Goal: Transaction & Acquisition: Purchase product/service

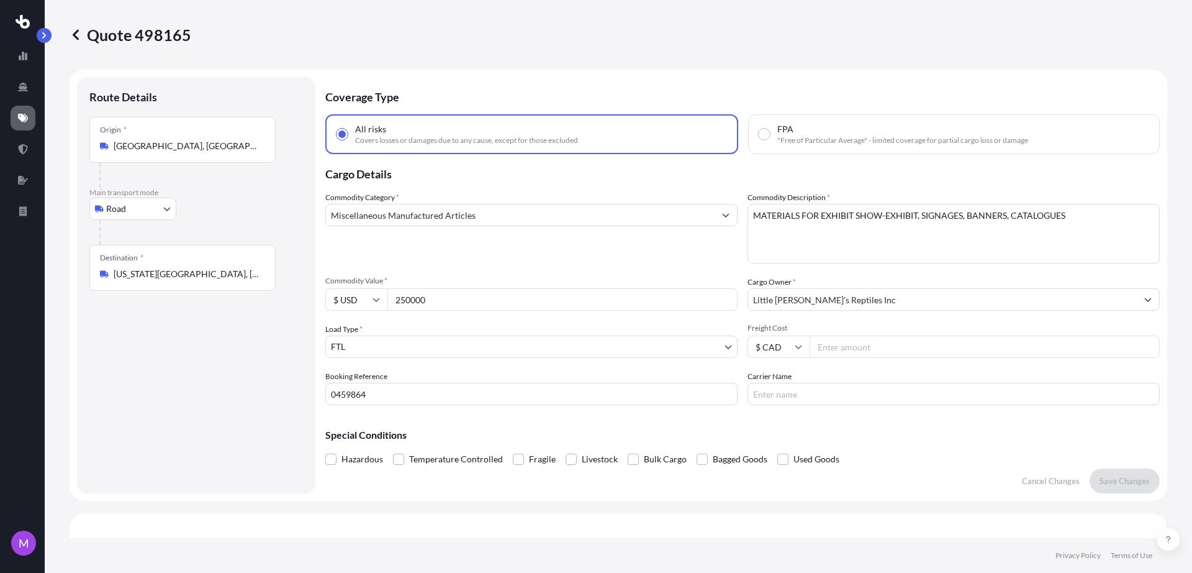
select select "Road"
select select "2"
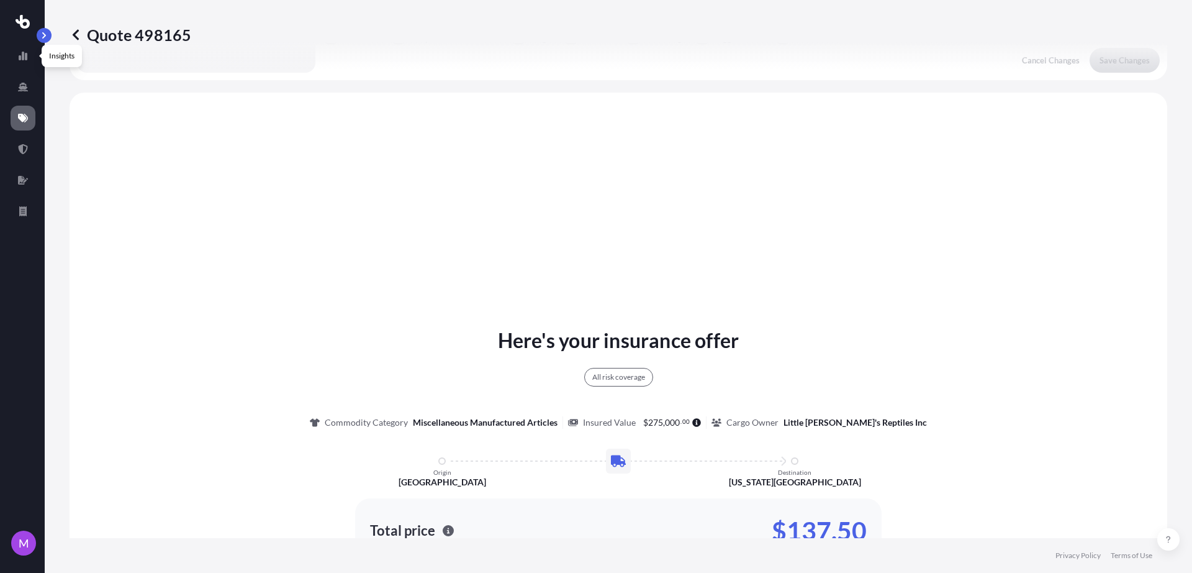
click at [88, 34] on p "Quote 498165" at bounding box center [131, 35] width 122 height 20
click at [81, 34] on icon at bounding box center [76, 35] width 12 height 12
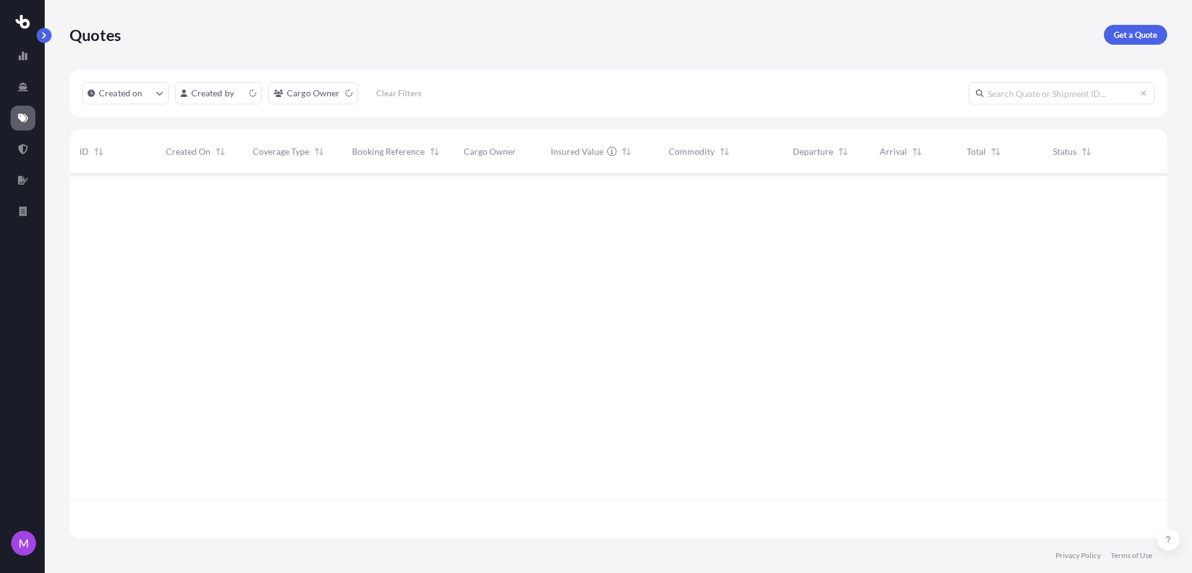
scroll to position [359, 1086]
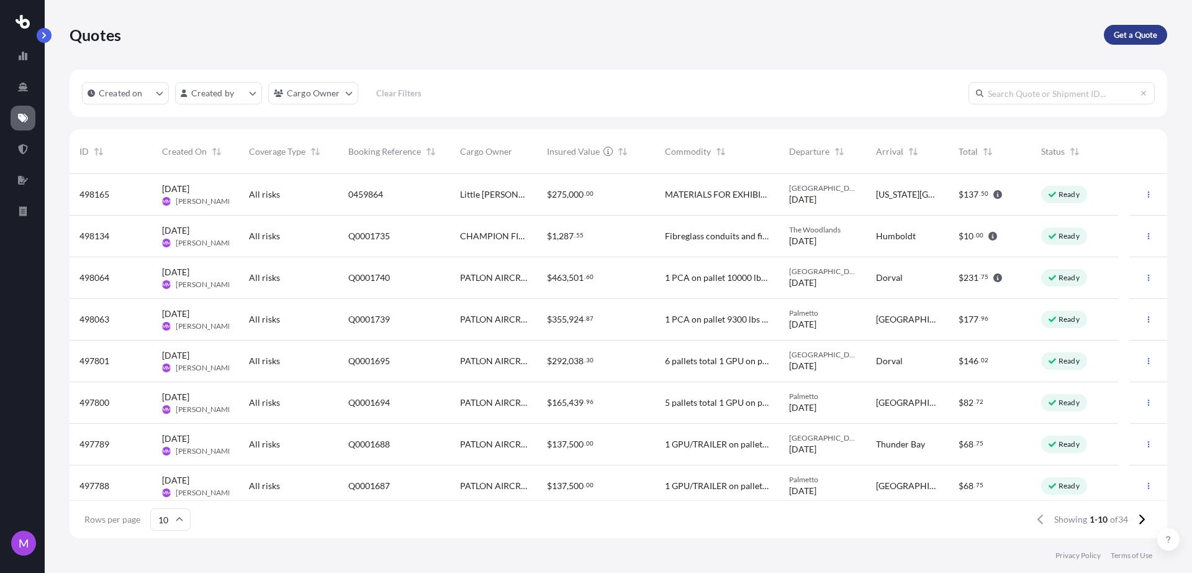
click at [1108, 44] on div "Get a Quote" at bounding box center [1135, 35] width 63 height 20
click at [1130, 36] on p "Get a Quote" at bounding box center [1135, 35] width 43 height 12
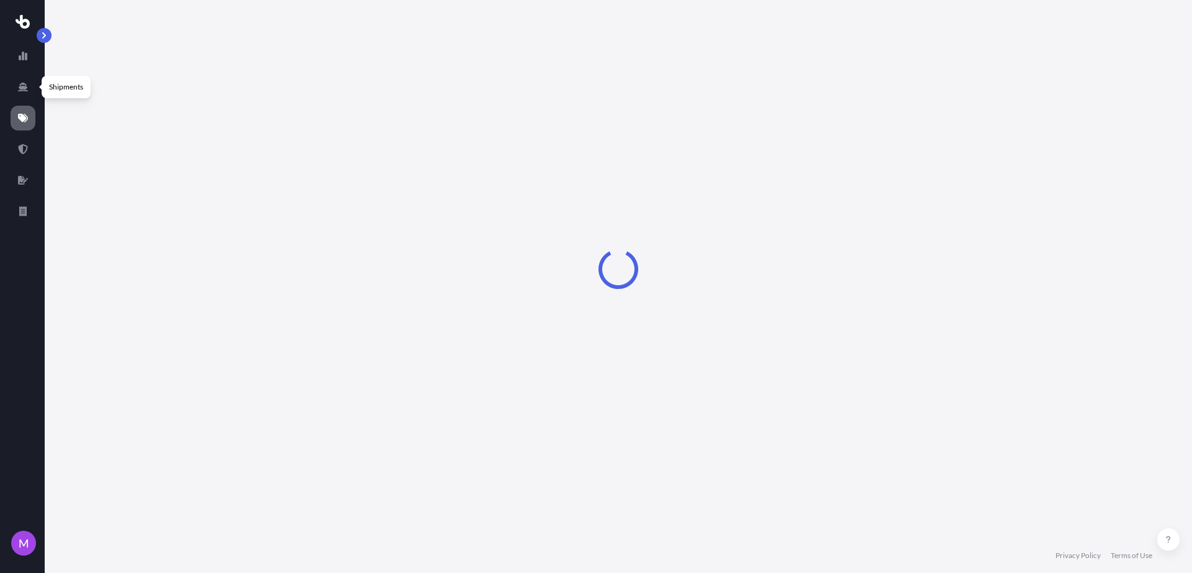
select select "Sea"
select select "1"
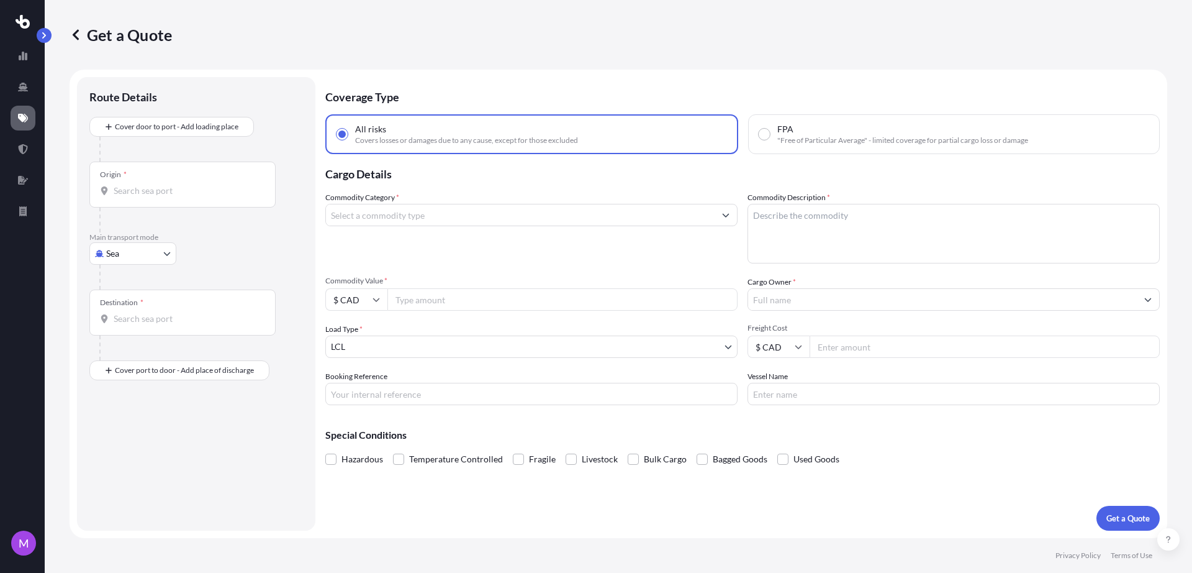
click at [139, 188] on input "Origin *" at bounding box center [187, 190] width 147 height 12
click at [154, 184] on input "Origin * Please select an origin" at bounding box center [187, 190] width 147 height 12
paste input "RICHMOND, BC V6X 1Z6"
type input "RICHMOND, BC V6X 1Z6"
click at [173, 324] on div "Destination *" at bounding box center [182, 312] width 186 height 46
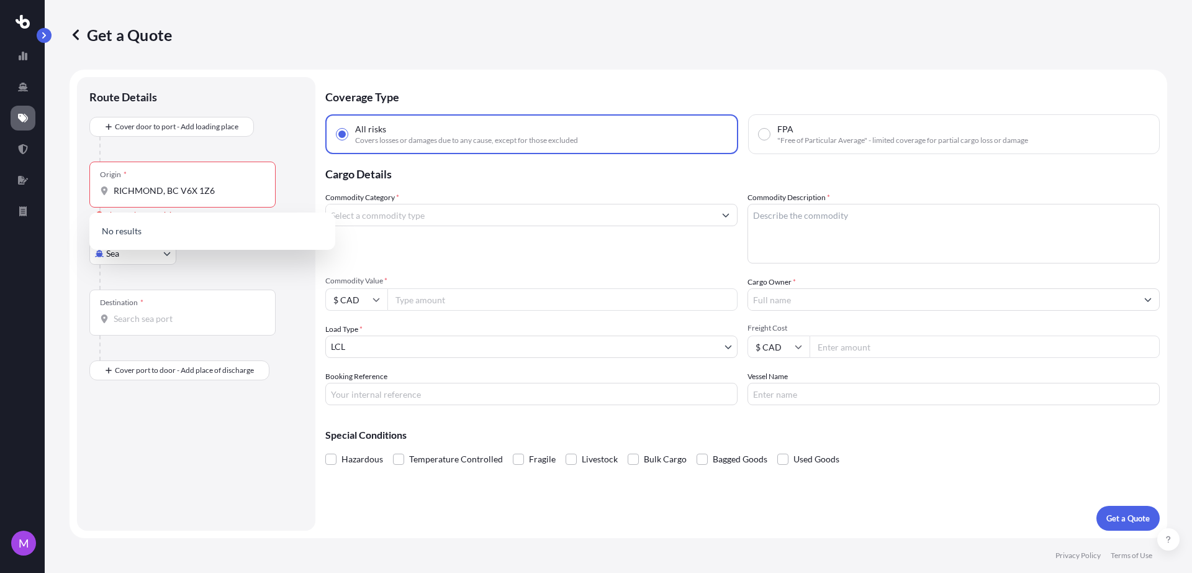
click at [173, 324] on input "Destination *" at bounding box center [187, 318] width 147 height 12
paste input "INNISFAIL, AB T4G 1S7"
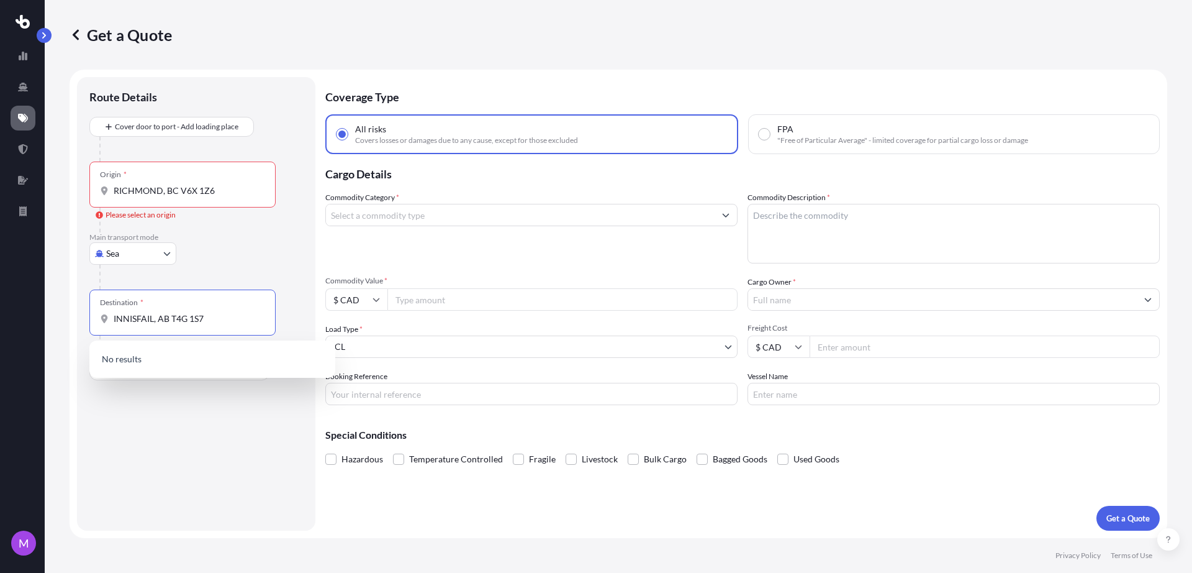
type input "INNISFAIL, AB T4G 1S7"
click at [162, 422] on div "Route Details Cover door to port - Add loading place Place of loading Road Road…" at bounding box center [196, 303] width 214 height 429
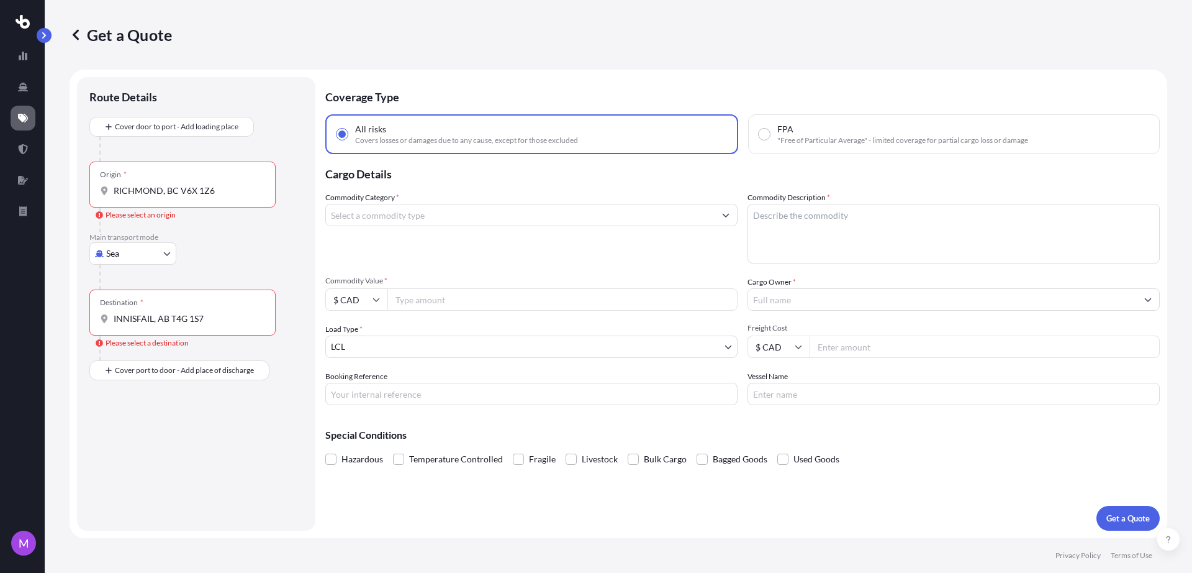
click at [122, 259] on body "0 options available. 0 options available. 0 options available. M Get a Quote Ro…" at bounding box center [596, 286] width 1192 height 573
click at [138, 340] on div "Road" at bounding box center [132, 330] width 77 height 22
select select "Road"
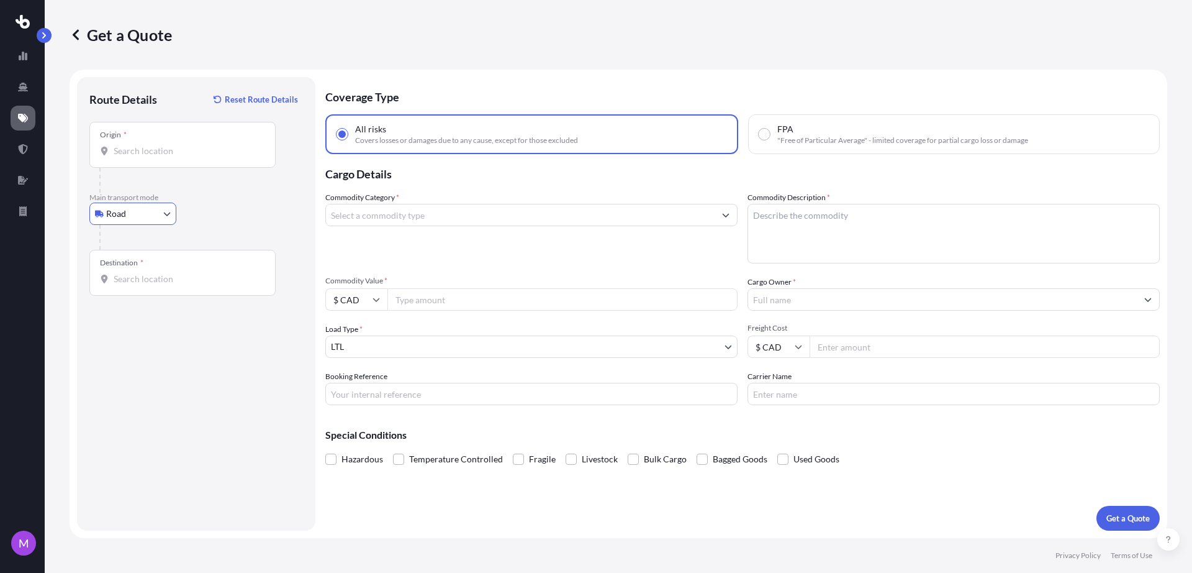
click at [181, 191] on div at bounding box center [187, 180] width 176 height 25
click at [173, 261] on div "Destination *" at bounding box center [182, 273] width 186 height 46
click at [173, 273] on input "Destination *" at bounding box center [187, 279] width 147 height 12
click at [173, 275] on input "Destination *" at bounding box center [187, 279] width 147 height 12
drag, startPoint x: 161, startPoint y: 163, endPoint x: 168, endPoint y: 158, distance: 8.0
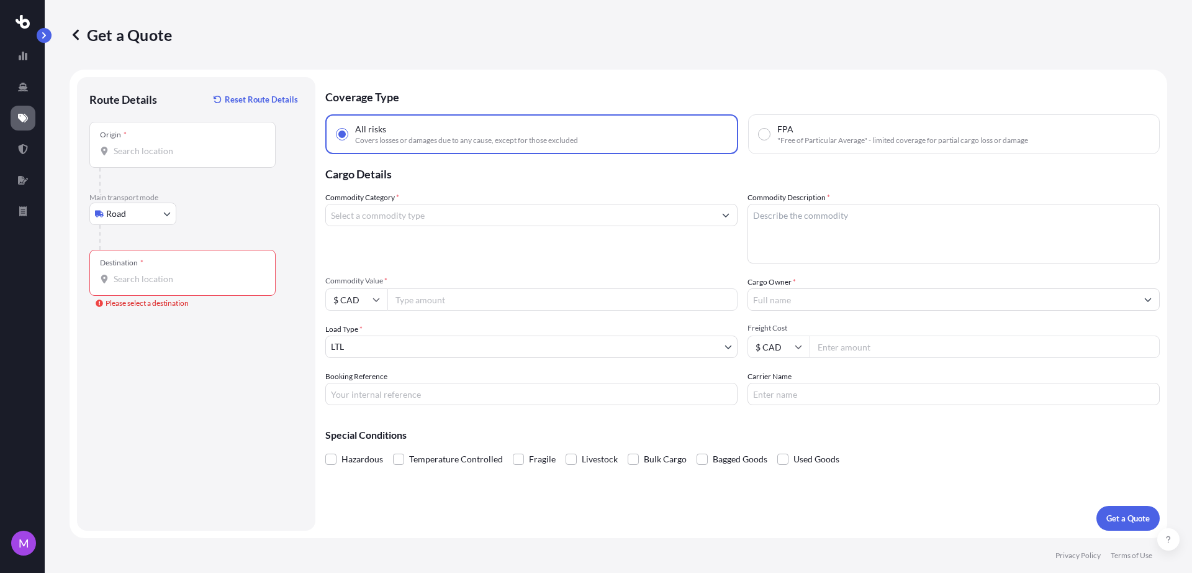
click at [168, 157] on div "Origin *" at bounding box center [182, 145] width 186 height 46
click at [168, 157] on input "Origin *" at bounding box center [187, 151] width 147 height 12
click at [126, 292] on div "Destination *" at bounding box center [182, 273] width 186 height 46
click at [126, 285] on input "Destination * Please select a destination" at bounding box center [187, 279] width 147 height 12
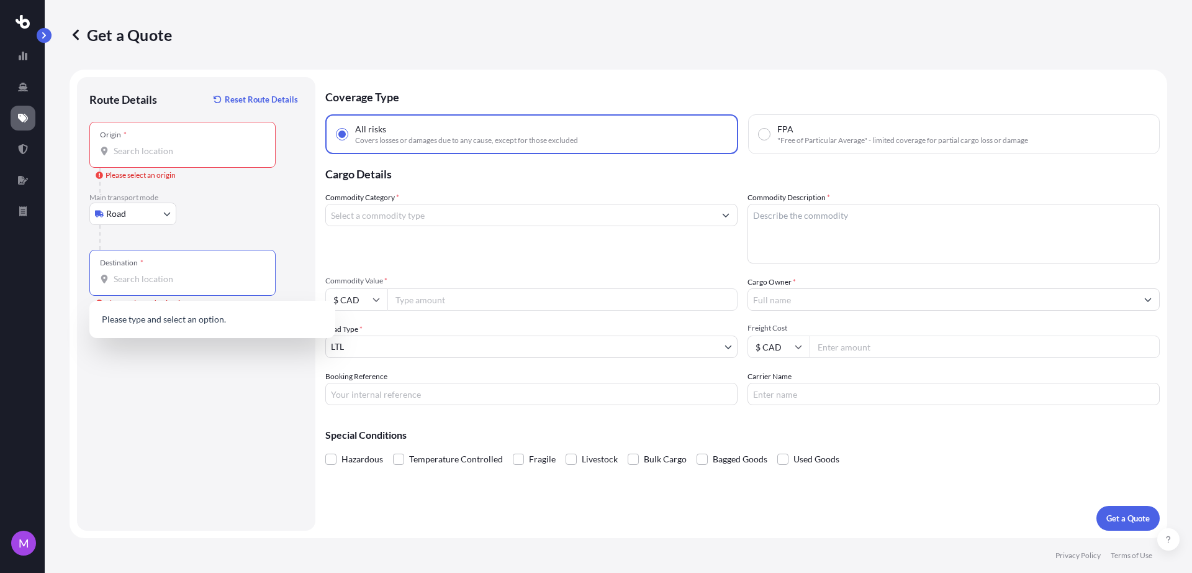
paste input "RICHMOND, BC V6X 1Z6"
type input "RICHMOND, BC V6X 1Z6"
click at [206, 384] on div "Route Details Reset Route Details Place of loading Road Road Rail Origin * Plea…" at bounding box center [196, 303] width 214 height 429
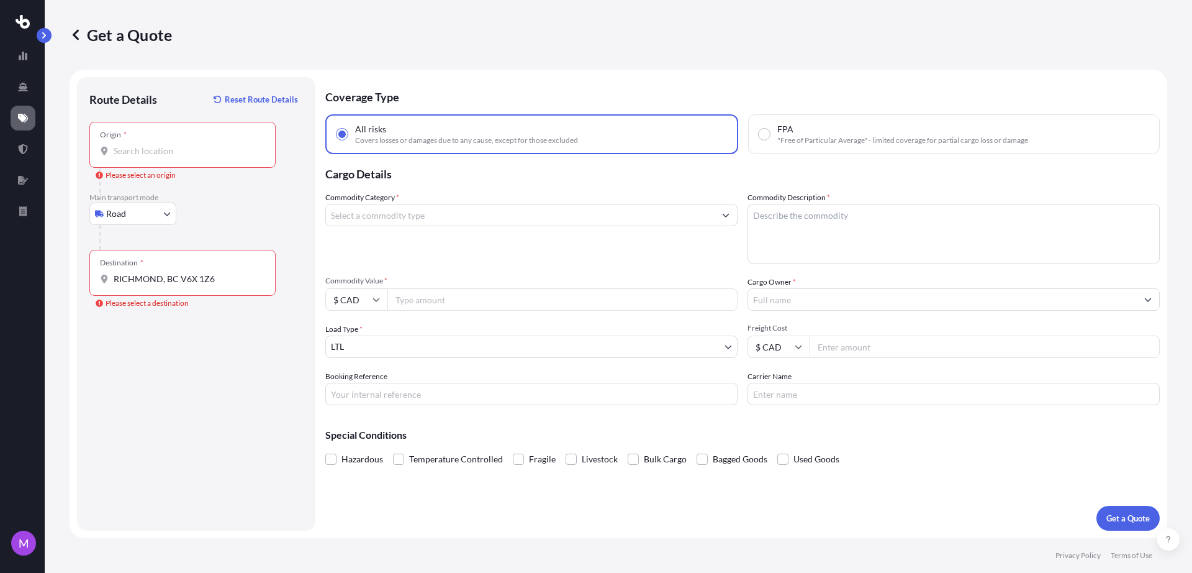
click at [179, 160] on div "Origin *" at bounding box center [182, 145] width 186 height 46
click at [179, 157] on input "Origin * Please select an origin" at bounding box center [187, 151] width 147 height 12
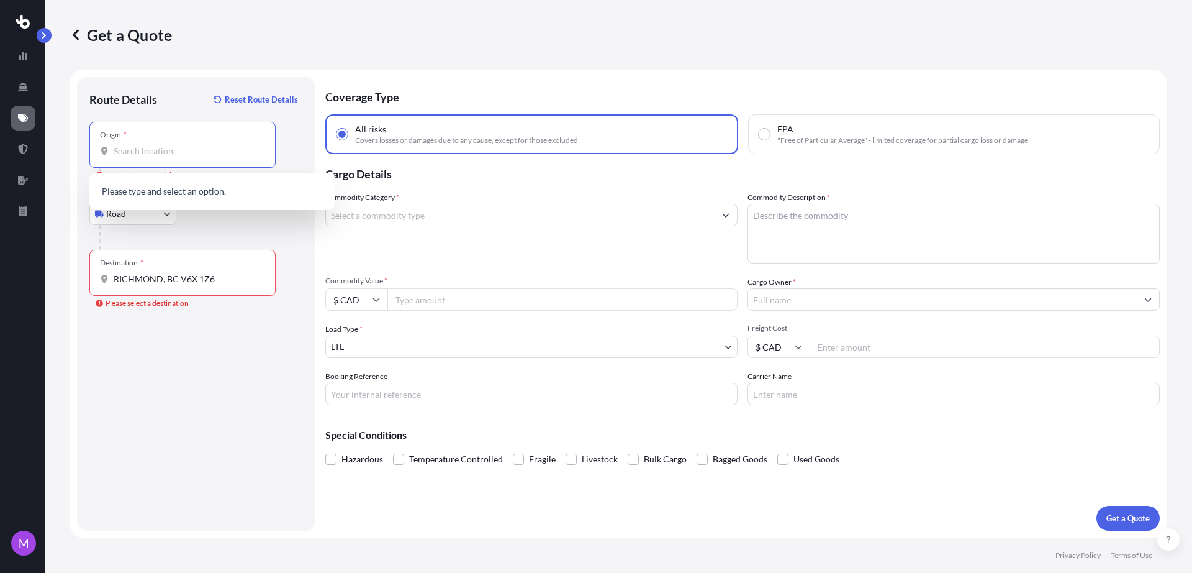
paste input "RICHMOND, BC V6X 1Z6"
type input "RICHMOND, BC V6X 1Z6"
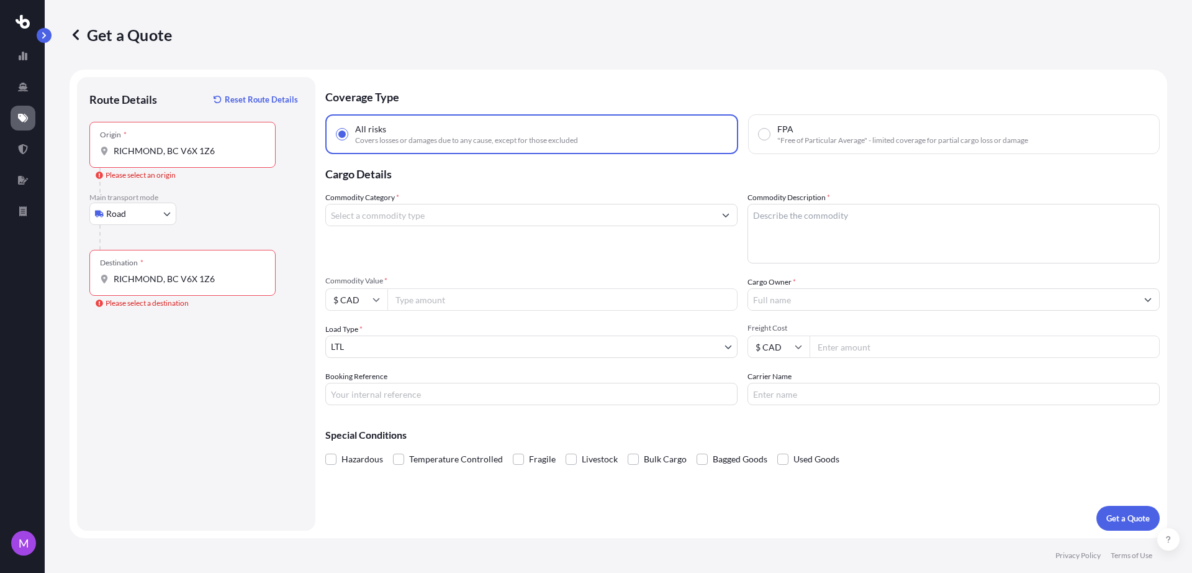
click at [199, 266] on div "Destination * [GEOGRAPHIC_DATA], BC V6X 1Z6" at bounding box center [182, 273] width 186 height 46
click at [199, 273] on input "RICHMOND, BC V6X 1Z6" at bounding box center [187, 279] width 147 height 12
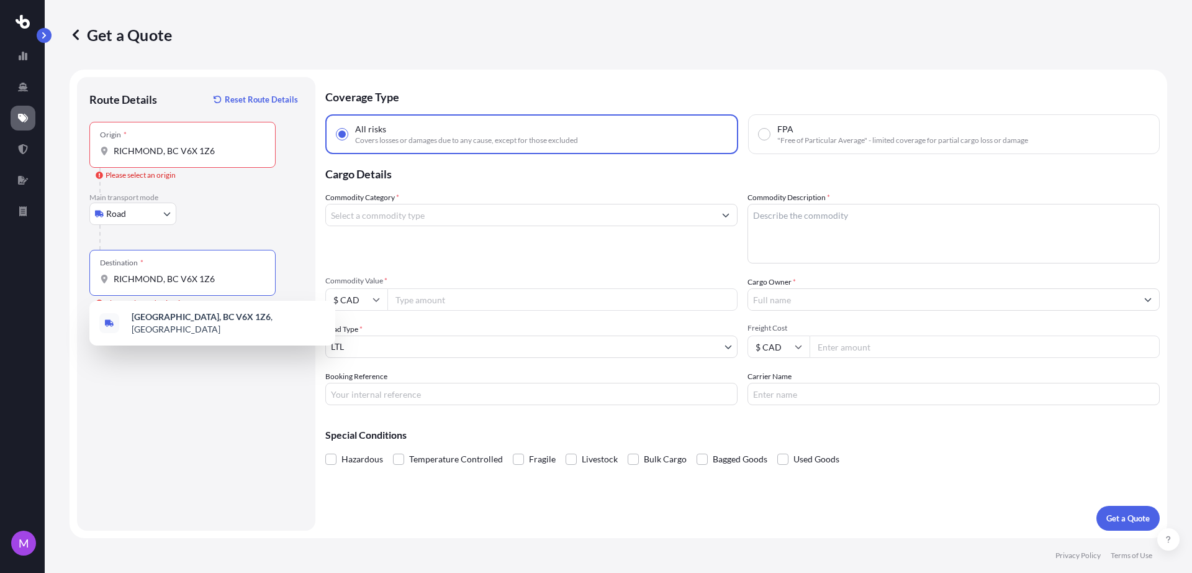
drag, startPoint x: 227, startPoint y: 276, endPoint x: 99, endPoint y: 283, distance: 128.1
click at [69, 281] on div "Get a Quote Route Details Reset Route Details Place of loading Road Road Rail O…" at bounding box center [619, 269] width 1148 height 538
paste input "INNISFAIL, AB T4G 1S7"
click at [209, 409] on div "Route Details Reset Route Details Place of loading Road Road Rail Origin * [GEO…" at bounding box center [196, 303] width 214 height 429
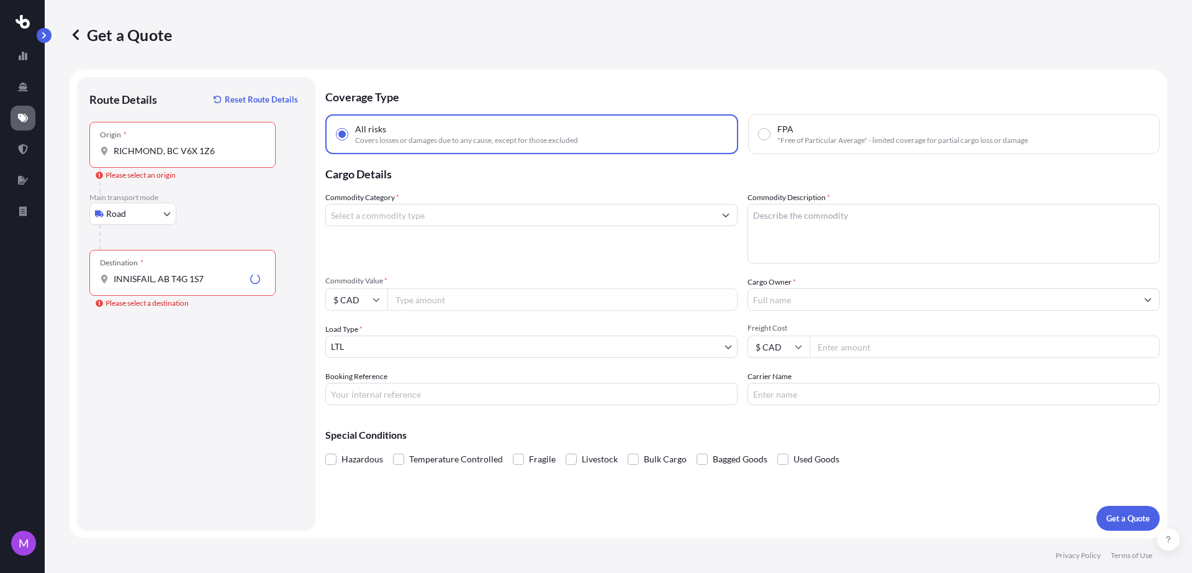
click at [220, 285] on div "Destination * INNISFAIL, AB T4G 1S7" at bounding box center [182, 273] width 186 height 46
click at [220, 285] on input "INNISFAIL, AB T4G 1S7" at bounding box center [180, 279] width 132 height 12
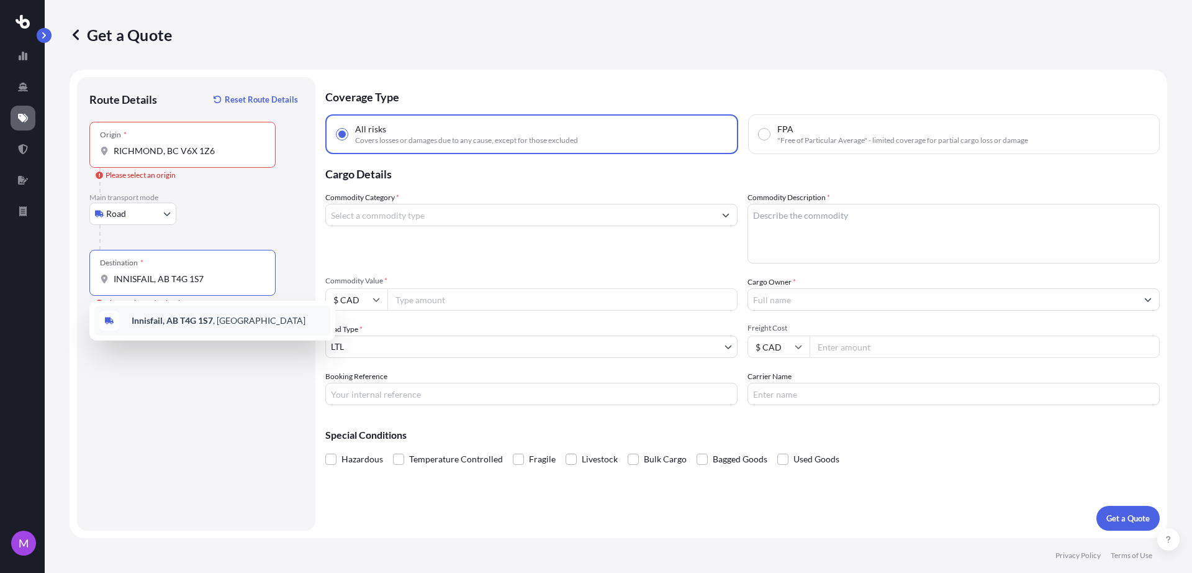
click at [215, 323] on span "Innisfail, AB T4G 1S7 , [GEOGRAPHIC_DATA]" at bounding box center [219, 320] width 174 height 12
type input "Innisfail, AB T4G 1S7, [GEOGRAPHIC_DATA]"
click at [207, 392] on div "Route Details Reset Route Details Place of loading Road Road Rail Origin * [GEO…" at bounding box center [196, 303] width 214 height 429
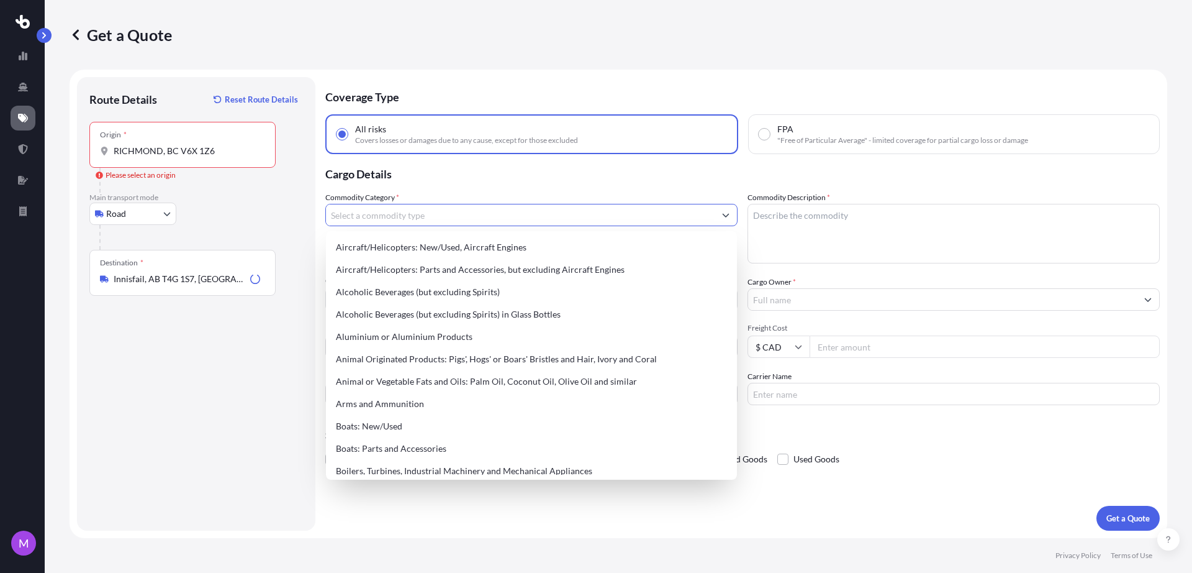
click at [449, 210] on input "Commodity Category *" at bounding box center [520, 215] width 389 height 22
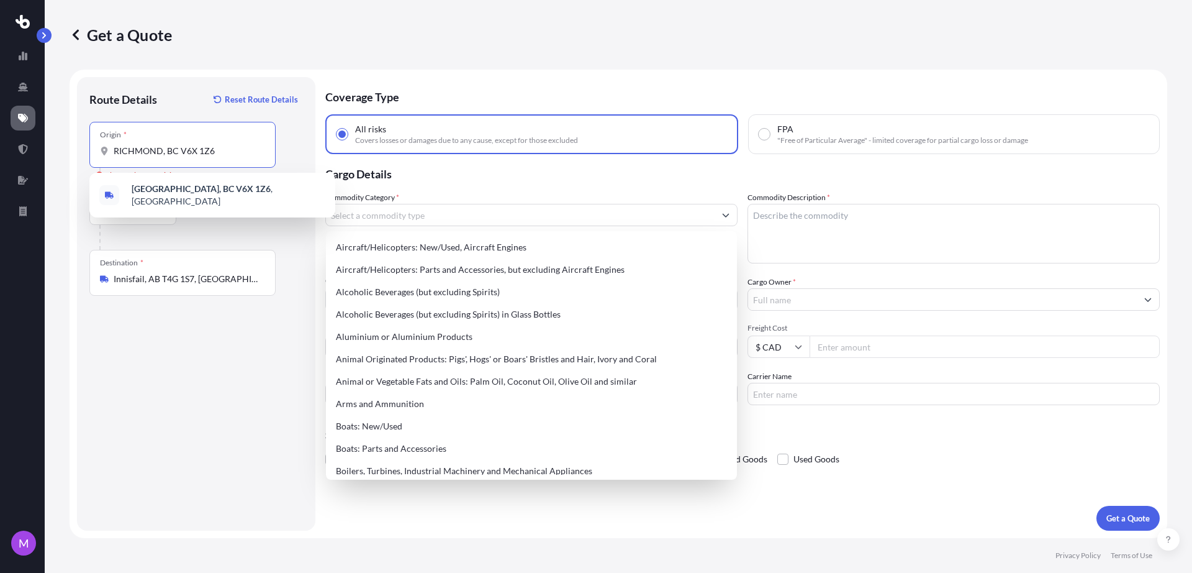
click at [186, 146] on input "RICHMOND, BC V6X 1Z6" at bounding box center [187, 151] width 147 height 12
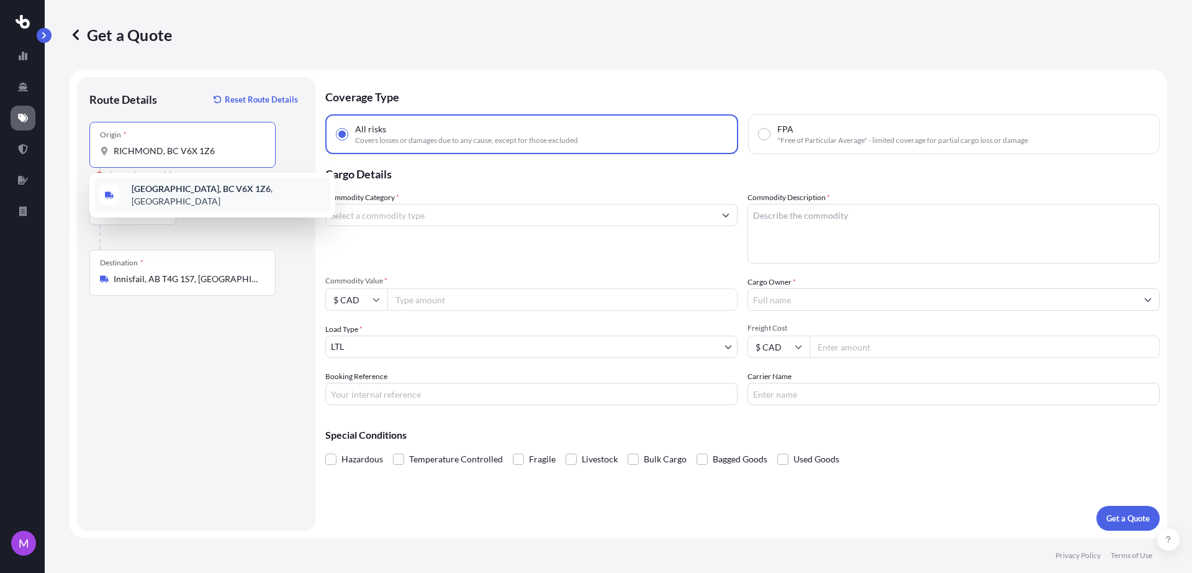
click at [212, 182] on div "[GEOGRAPHIC_DATA], BC V6X 1Z6 , [GEOGRAPHIC_DATA]" at bounding box center [212, 195] width 236 height 35
type input "[GEOGRAPHIC_DATA], BC V6X 1Z6, [GEOGRAPHIC_DATA]"
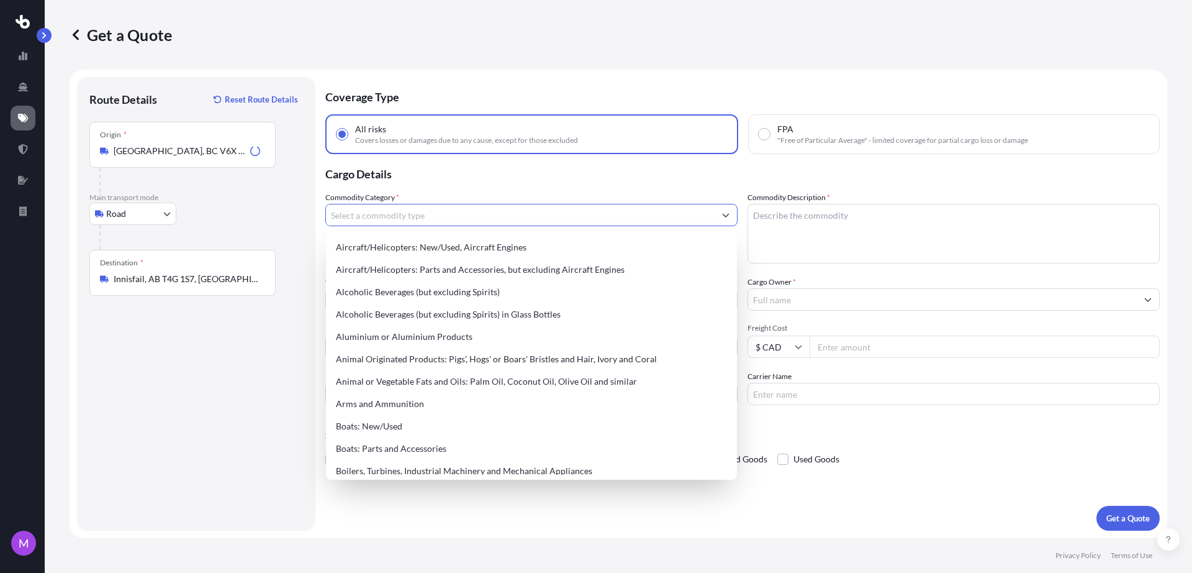
click at [432, 211] on input "Commodity Category *" at bounding box center [520, 215] width 389 height 22
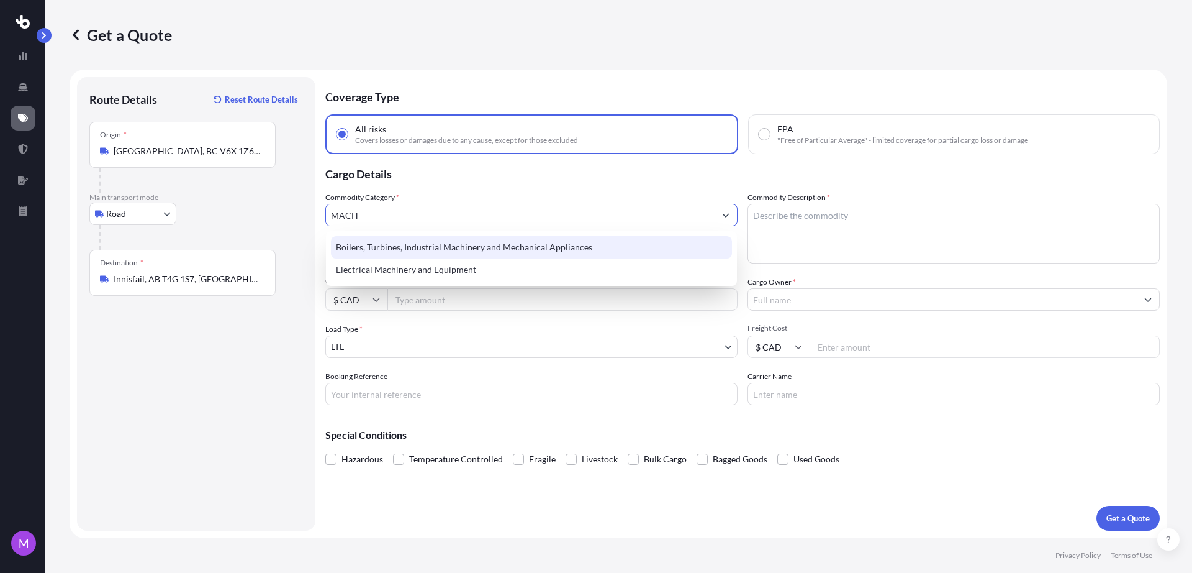
click at [510, 250] on div "Boilers, Turbines, Industrial Machinery and Mechanical Appliances" at bounding box center [531, 247] width 401 height 22
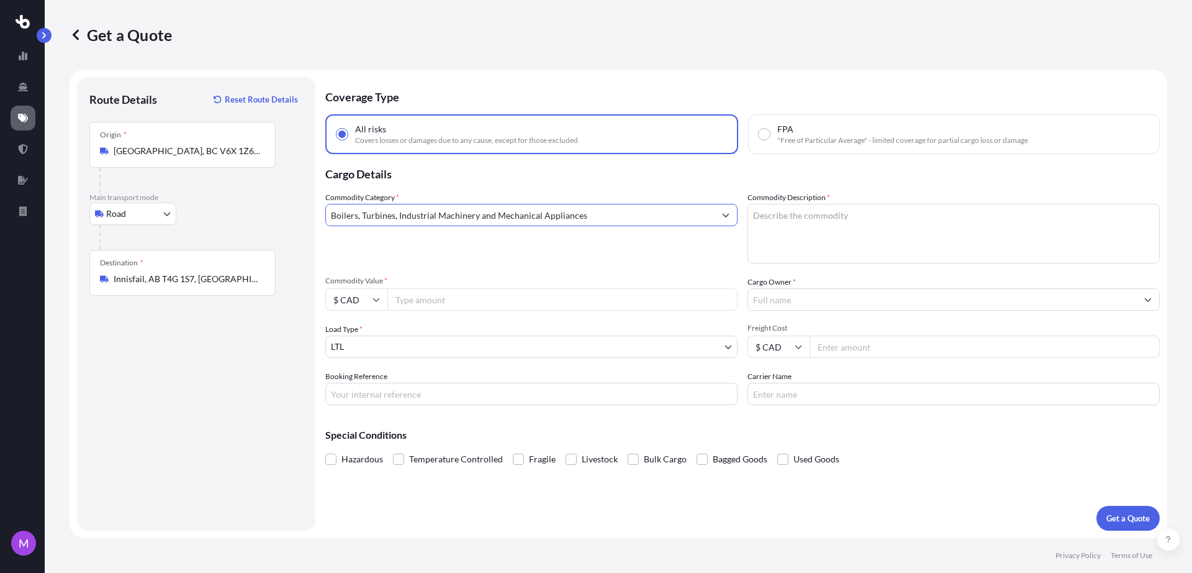
drag, startPoint x: 796, startPoint y: 237, endPoint x: 727, endPoint y: 219, distance: 71.4
click at [797, 237] on textarea "Commodity Description *" at bounding box center [954, 234] width 412 height 60
click at [456, 301] on input "Commodity Value *" at bounding box center [563, 299] width 350 height 22
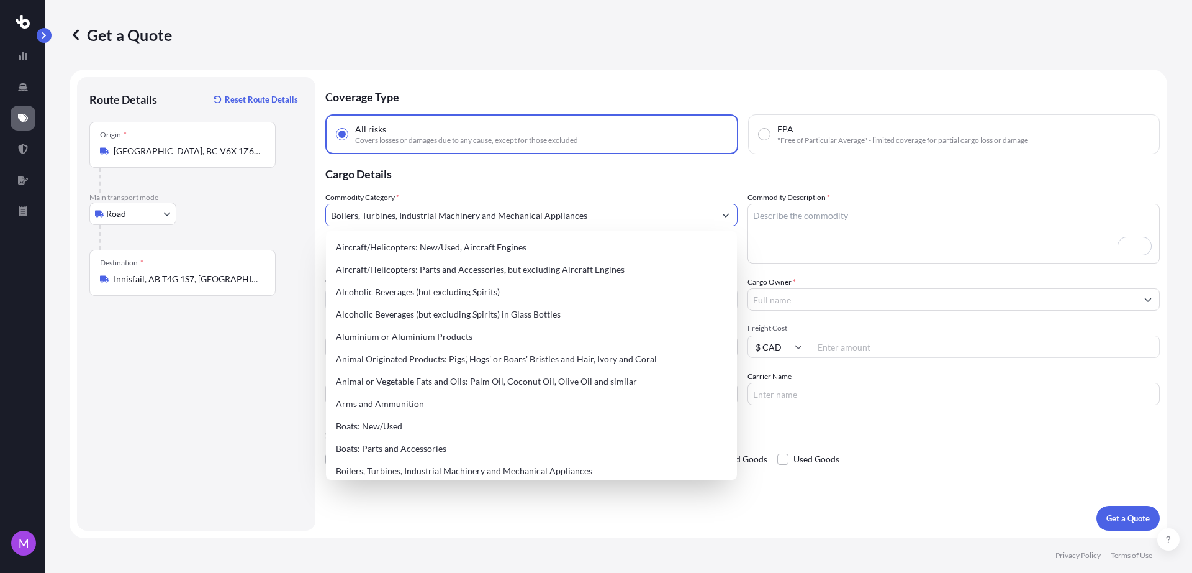
click at [492, 214] on input "Boilers, Turbines, Industrial Machinery and Mechanical Appliances" at bounding box center [520, 215] width 389 height 22
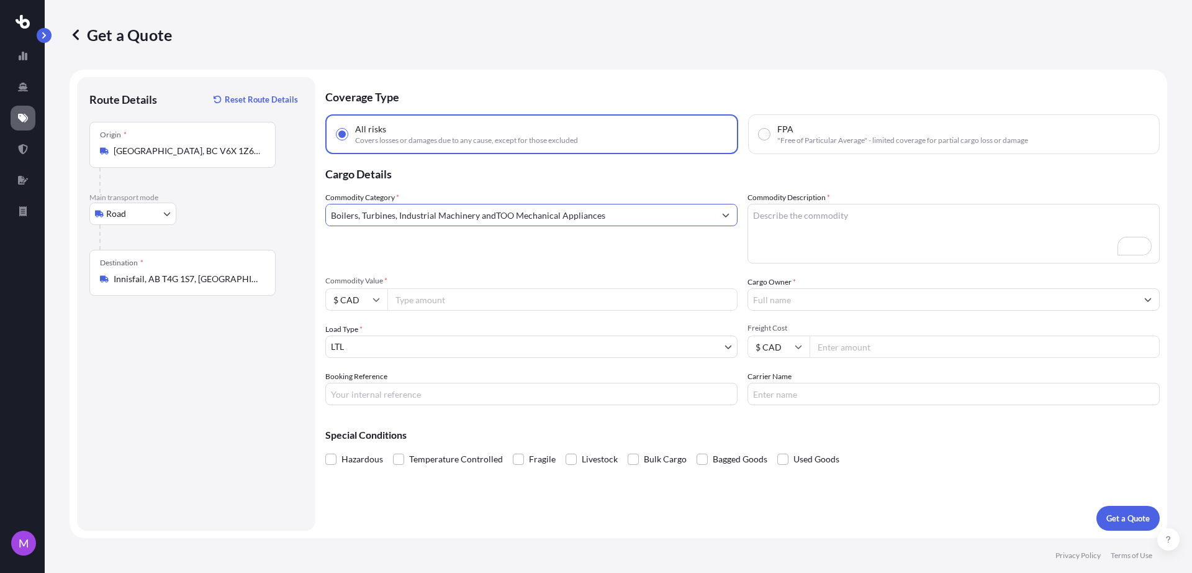
drag, startPoint x: 370, startPoint y: 197, endPoint x: 268, endPoint y: 192, distance: 102.0
click at [268, 192] on form "Route Details Reset Route Details Place of loading Road Road Rail Origin * [GEO…" at bounding box center [619, 304] width 1098 height 468
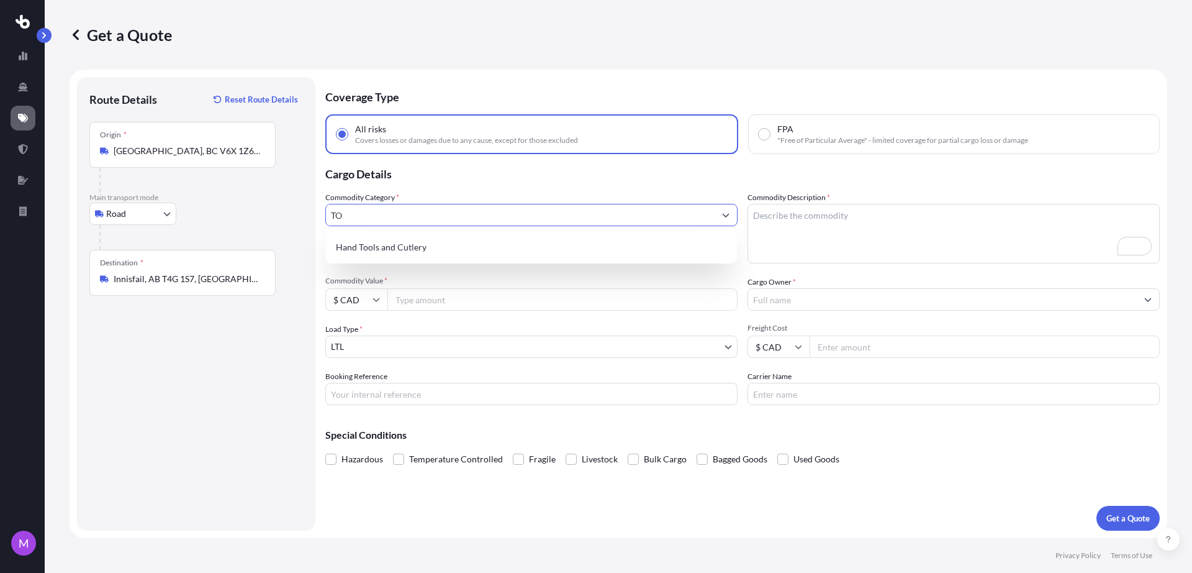
type input "T"
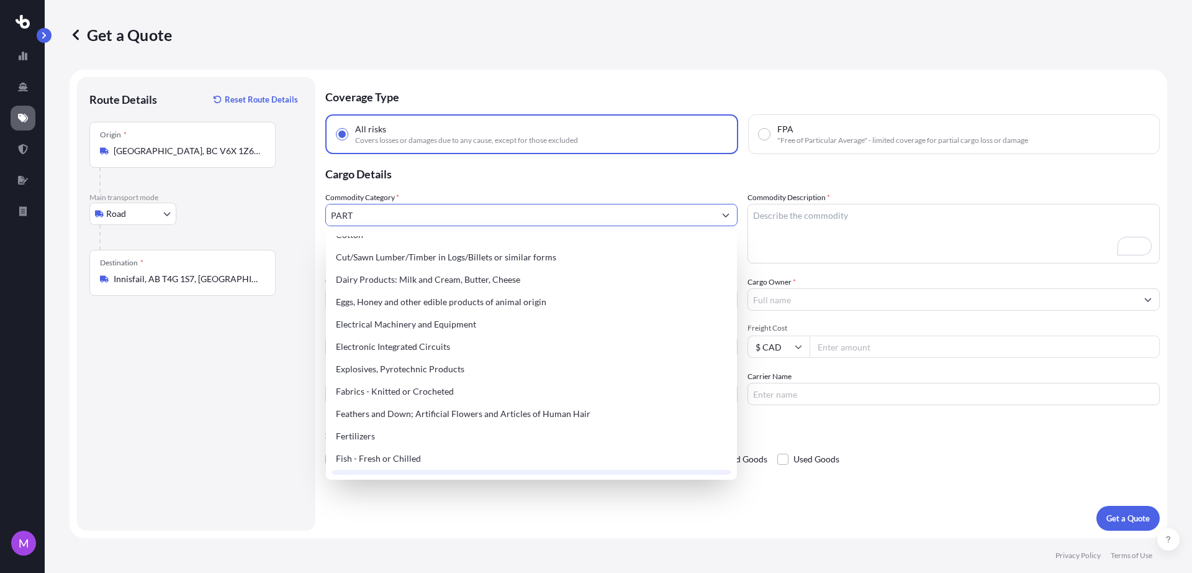
scroll to position [699, 0]
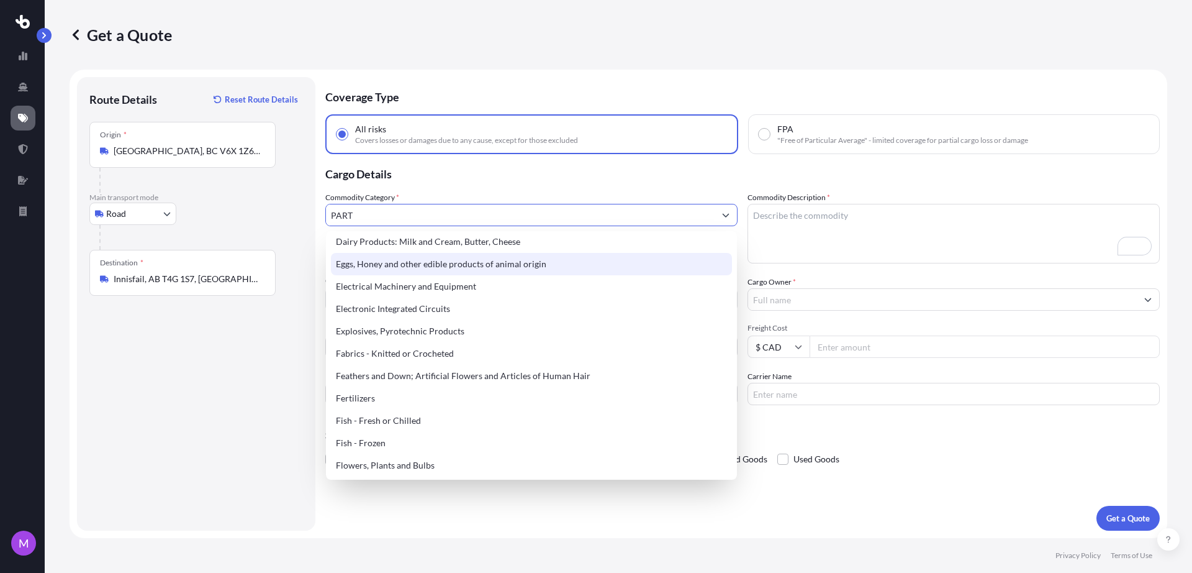
drag, startPoint x: 387, startPoint y: 217, endPoint x: 285, endPoint y: 206, distance: 102.4
click at [285, 206] on form "Route Details Reset Route Details Place of loading Road Road Rail Origin * [GEO…" at bounding box center [619, 304] width 1098 height 468
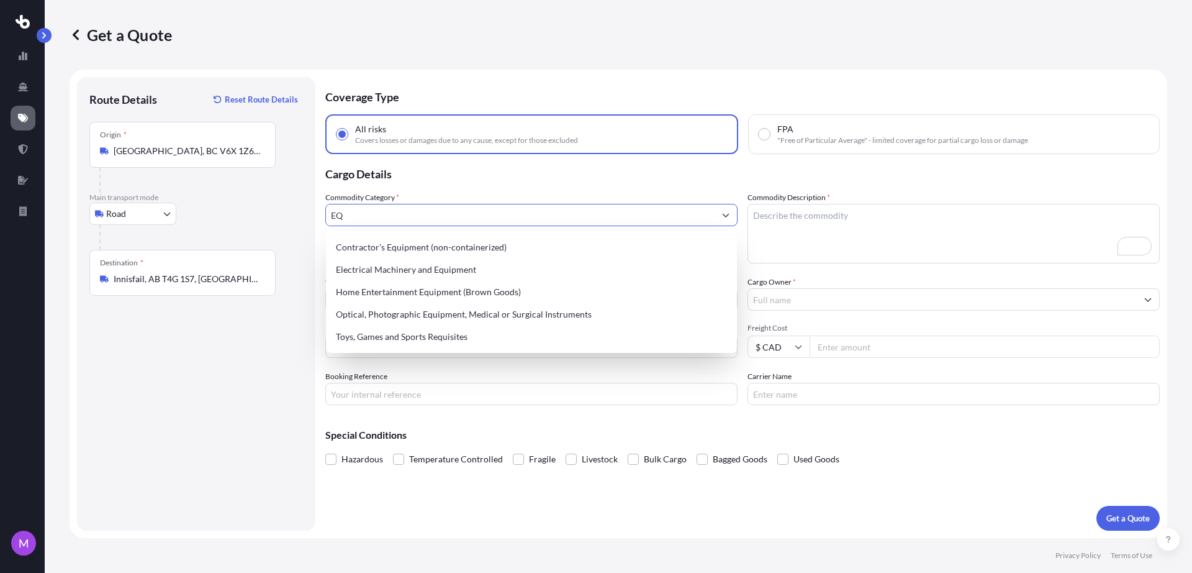
scroll to position [0, 0]
drag, startPoint x: 399, startPoint y: 217, endPoint x: 315, endPoint y: 206, distance: 84.6
click at [315, 206] on form "Route Details Reset Route Details Place of loading Road Road Rail Origin * [GEO…" at bounding box center [619, 304] width 1098 height 468
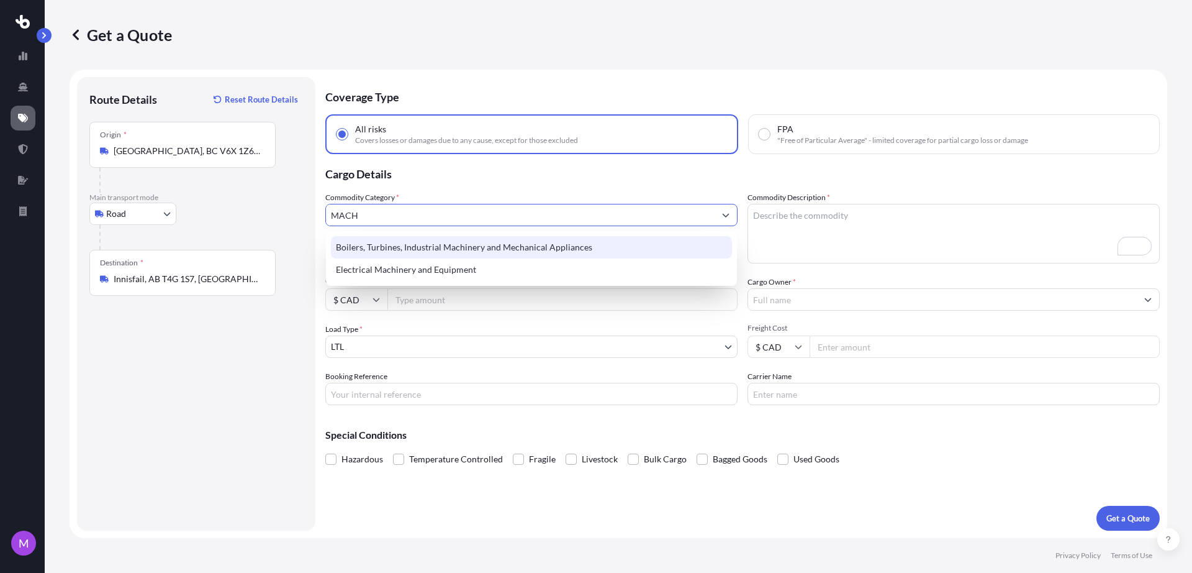
click at [534, 245] on div "Boilers, Turbines, Industrial Machinery and Mechanical Appliances" at bounding box center [531, 247] width 401 height 22
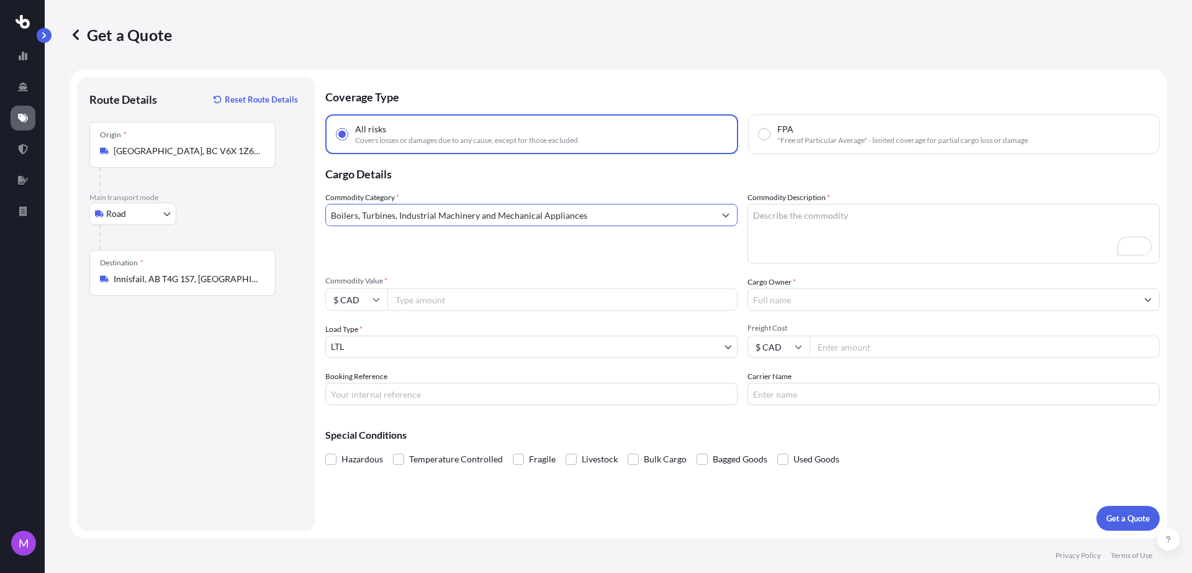
type input "Boilers, Turbines, Industrial Machinery and Mechanical Appliances"
click at [827, 237] on textarea "Commodity Description *" at bounding box center [954, 234] width 412 height 60
click at [794, 240] on textarea "Commodity Description *" at bounding box center [954, 234] width 412 height 60
click at [812, 238] on textarea "MACHINE PARTS/TOOLS" at bounding box center [954, 234] width 412 height 60
click at [879, 220] on textarea "MACHINE PARTS/TOOLS" at bounding box center [954, 234] width 412 height 60
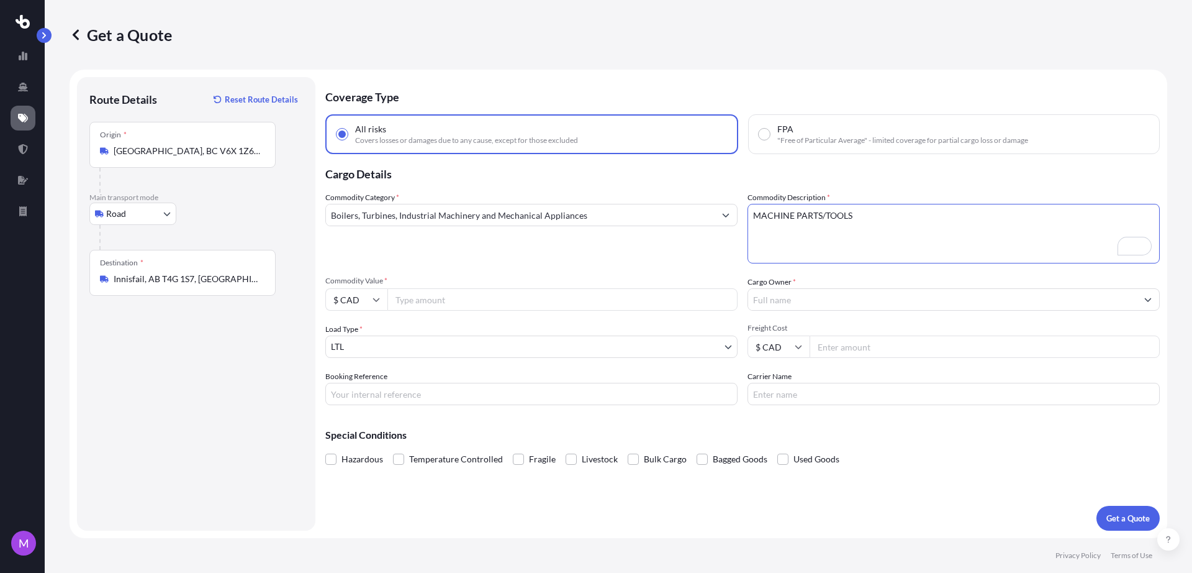
paste textarea "1) 1 X BOX: 1.20M (50") x 1.01M (39.76") x 0.43M (16.92") / weight: 1070 kg (23…"
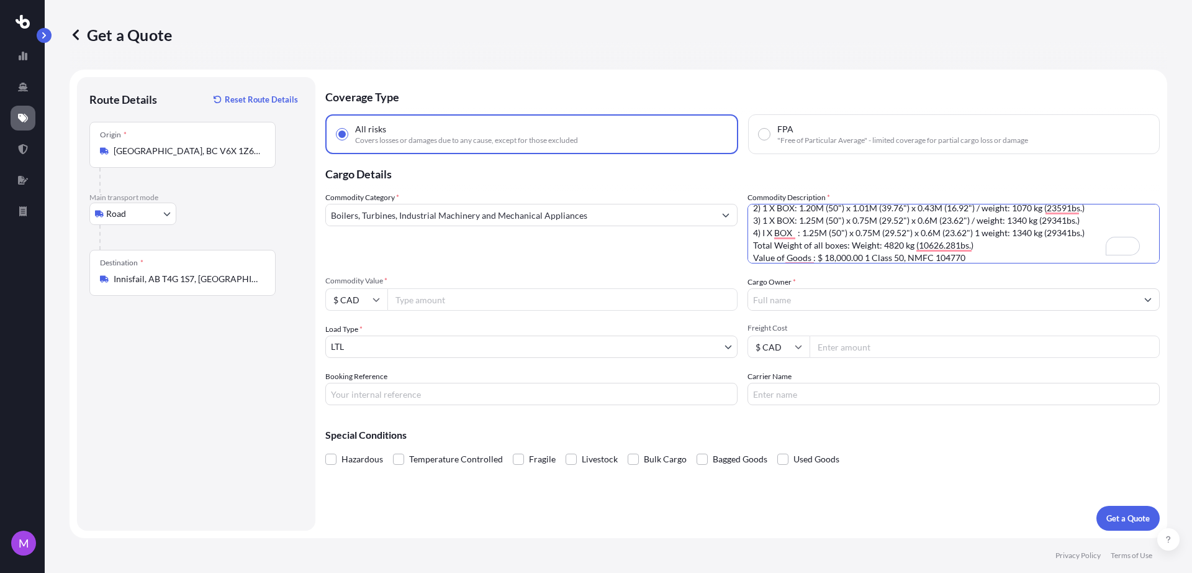
scroll to position [51, 0]
click at [751, 257] on textarea "MACHINE PARTS/TOOLS 1) 1 X BOX: 1.20M (50") x 1.01M (39.76") x 0.43M (16.92") /…" at bounding box center [954, 234] width 412 height 60
click at [887, 256] on textarea "MACHINE PARTS/TOOLS 1) 1 X BOX: 1.20M (50") x 1.01M (39.76") x 0.43M (16.92") /…" at bounding box center [954, 234] width 412 height 60
drag, startPoint x: 995, startPoint y: 235, endPoint x: 738, endPoint y: 242, distance: 256.6
click at [738, 242] on div "Commodity Category * Boilers, Turbines, Industrial Machinery and Mechanical App…" at bounding box center [742, 298] width 835 height 214
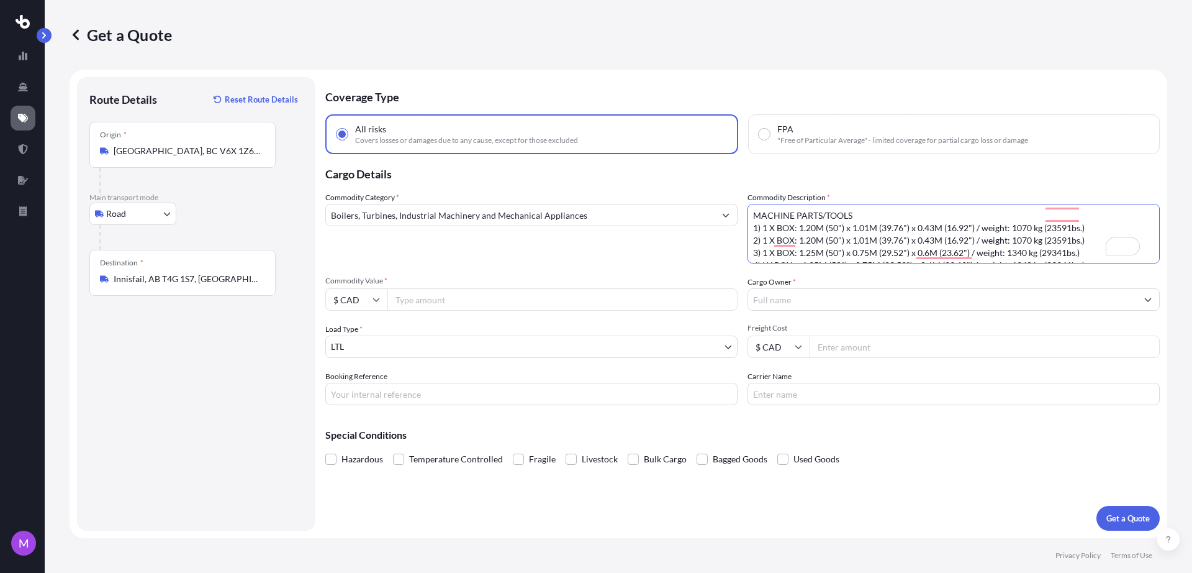
scroll to position [0, 0]
type textarea "MACHINE PARTS/TOOLS 1) 1 X BOX: 1.20M (50") x 1.01M (39.76") x 0.43M (16.92") /…"
click at [458, 306] on input "Commodity Value *" at bounding box center [563, 299] width 350 height 22
type input "18000"
click at [506, 403] on input "Booking Reference" at bounding box center [531, 394] width 412 height 22
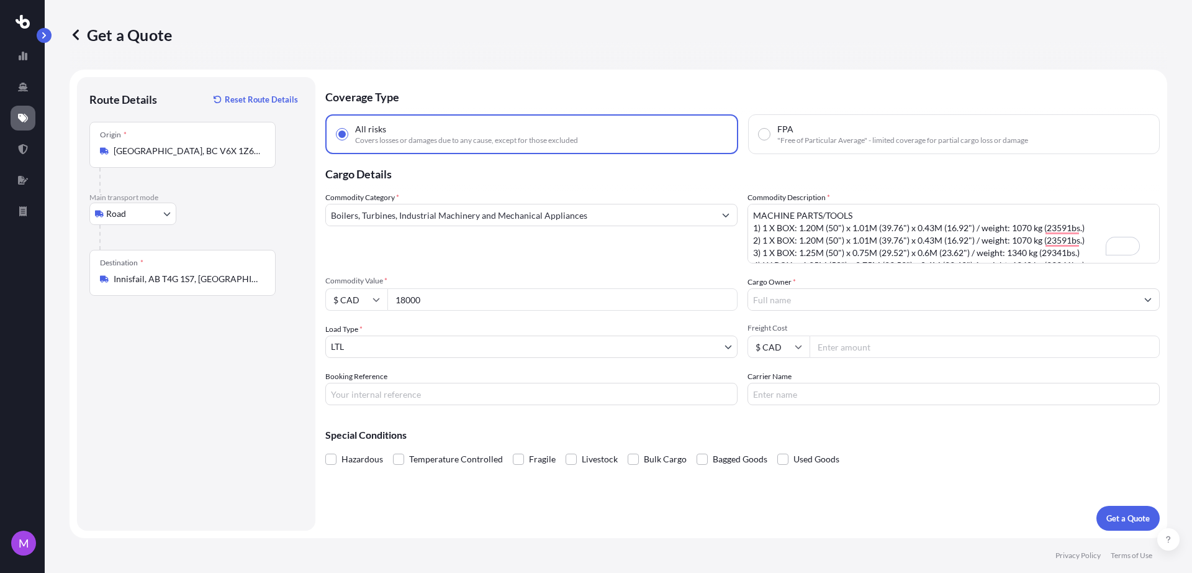
click at [468, 389] on input "Booking Reference" at bounding box center [531, 394] width 412 height 22
click at [463, 398] on input "Booking Reference" at bounding box center [531, 394] width 412 height 22
paste input "Q0001764"
type input "Q0001764"
click at [1113, 519] on p "Get a Quote" at bounding box center [1128, 518] width 43 height 12
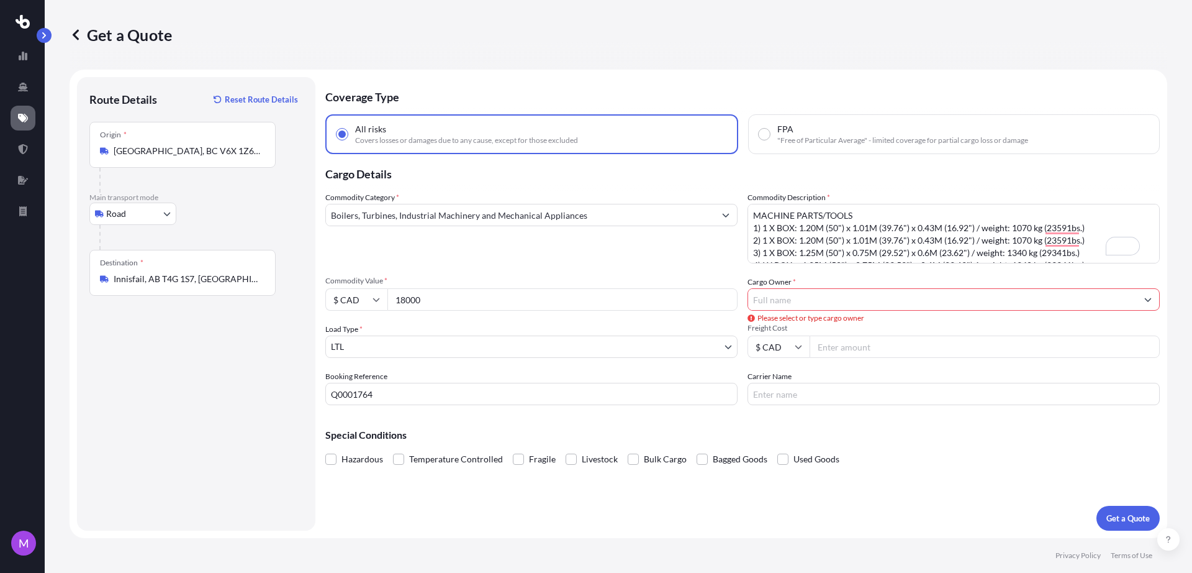
click at [856, 304] on input "Cargo Owner *" at bounding box center [942, 299] width 389 height 22
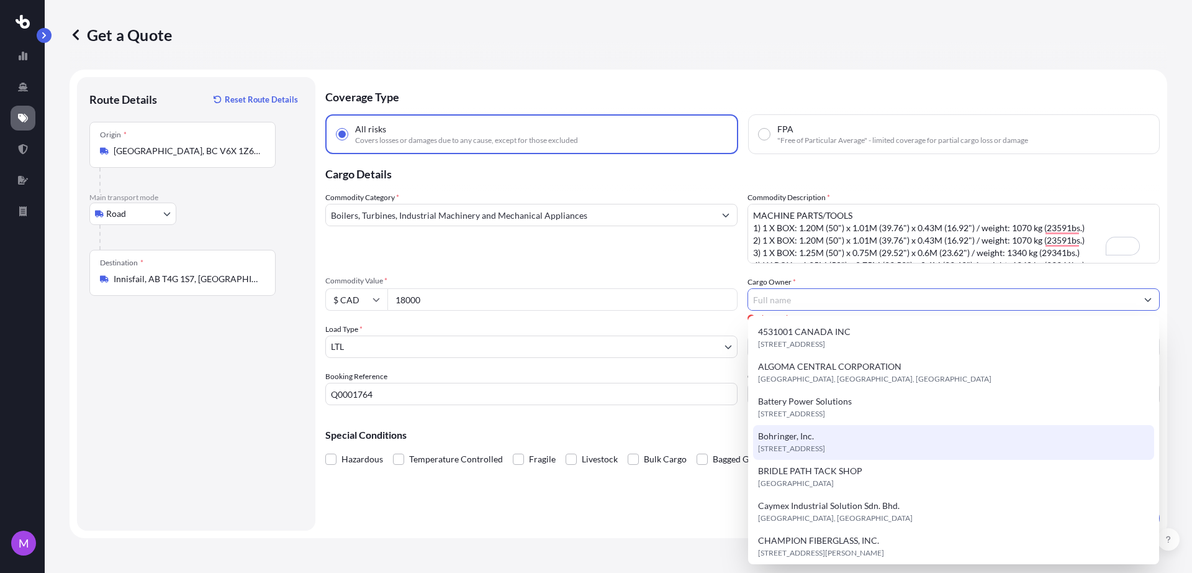
click at [832, 435] on div "Bohringer, Inc. [STREET_ADDRESS]" at bounding box center [953, 442] width 401 height 35
type input "Bohringer, Inc."
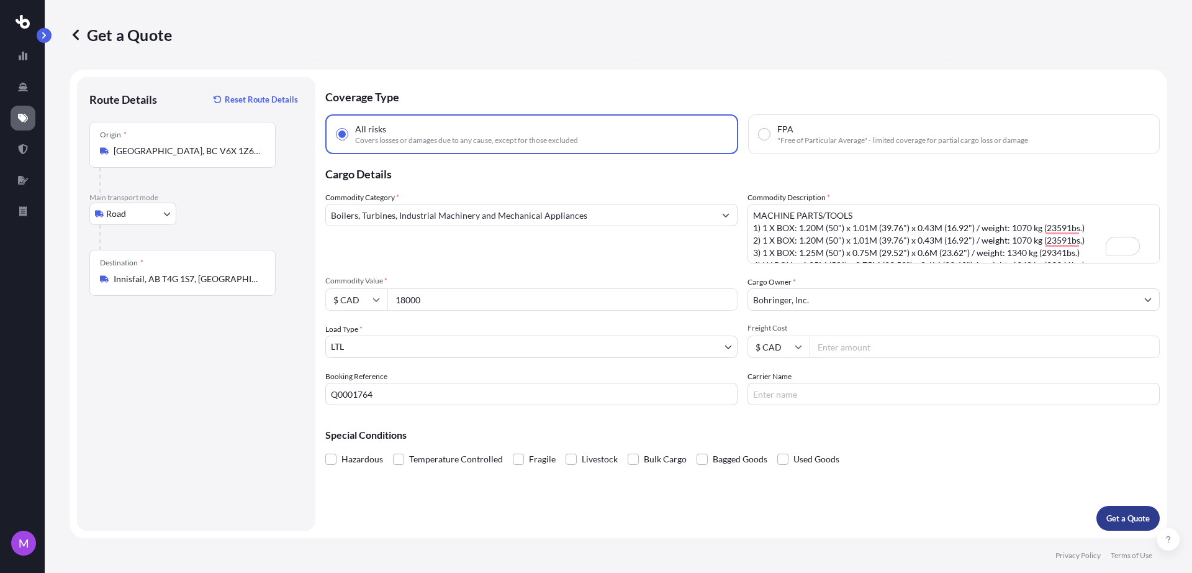
click at [1133, 527] on button "Get a Quote" at bounding box center [1128, 518] width 63 height 25
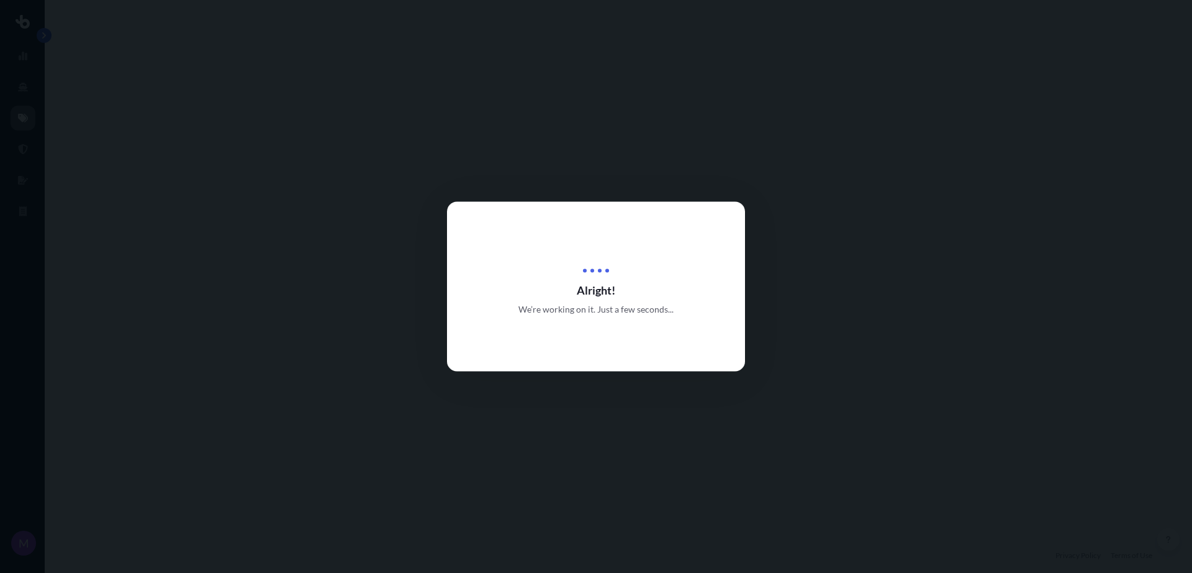
select select "Road"
select select "1"
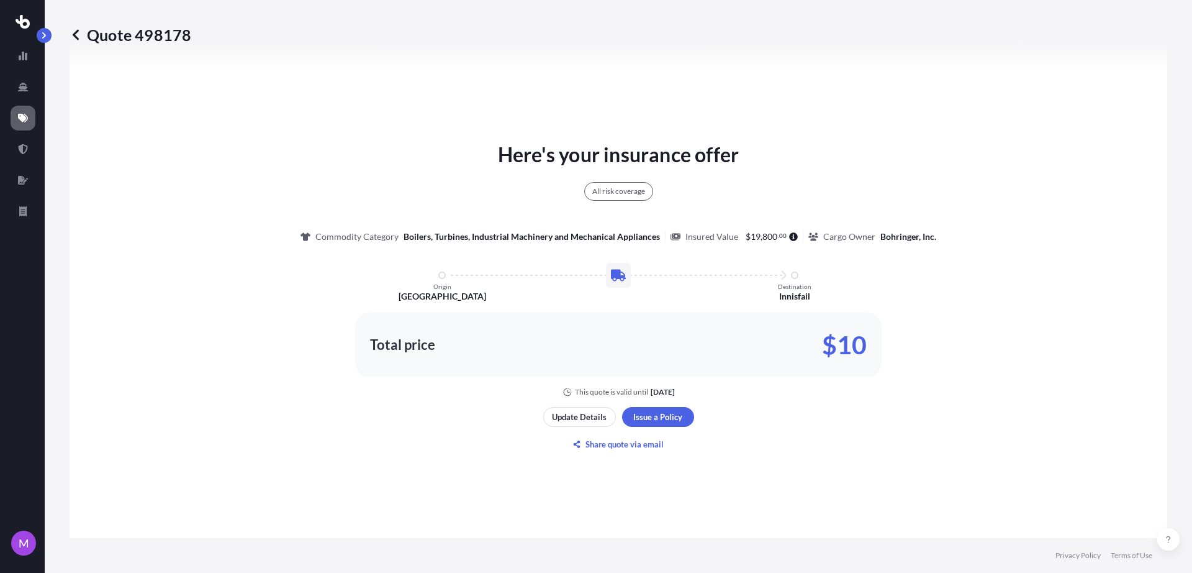
scroll to position [684, 0]
